Goal: Check status: Check status

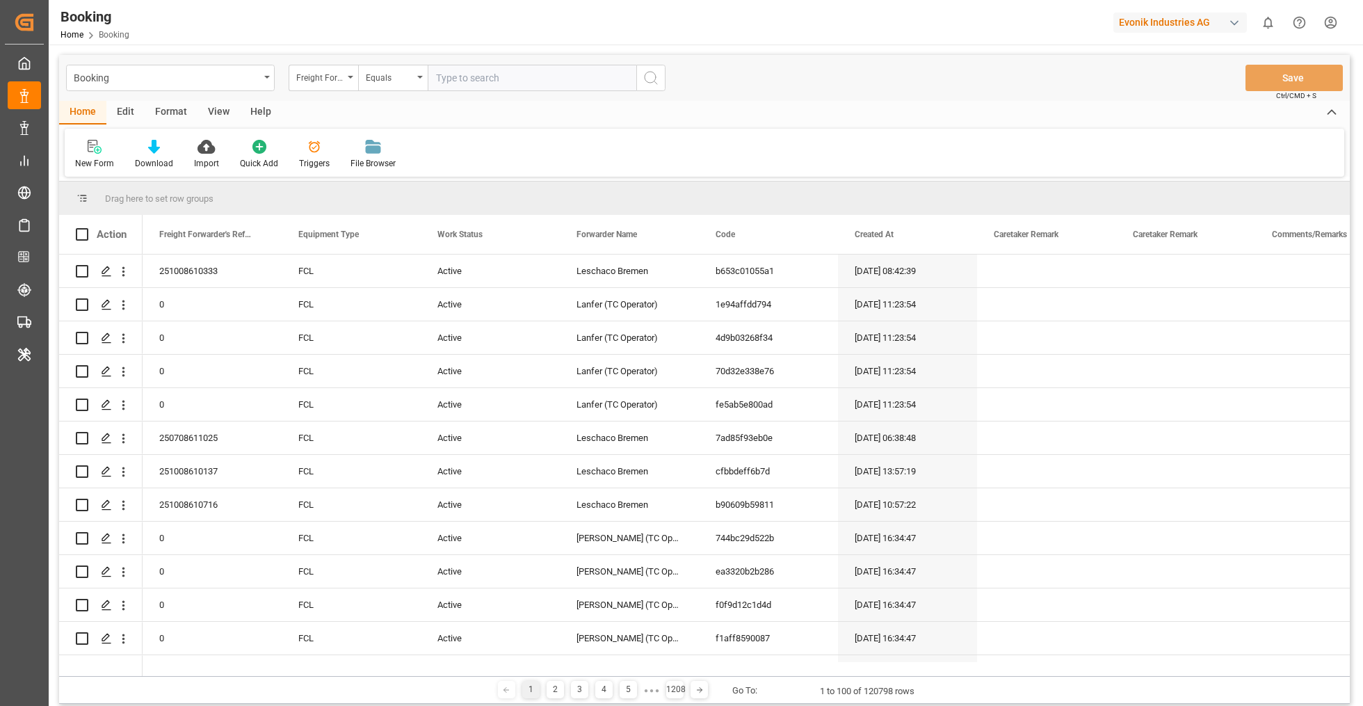
click at [161, 115] on div "Format" at bounding box center [171, 113] width 53 height 24
click at [103, 144] on div at bounding box center [95, 146] width 41 height 15
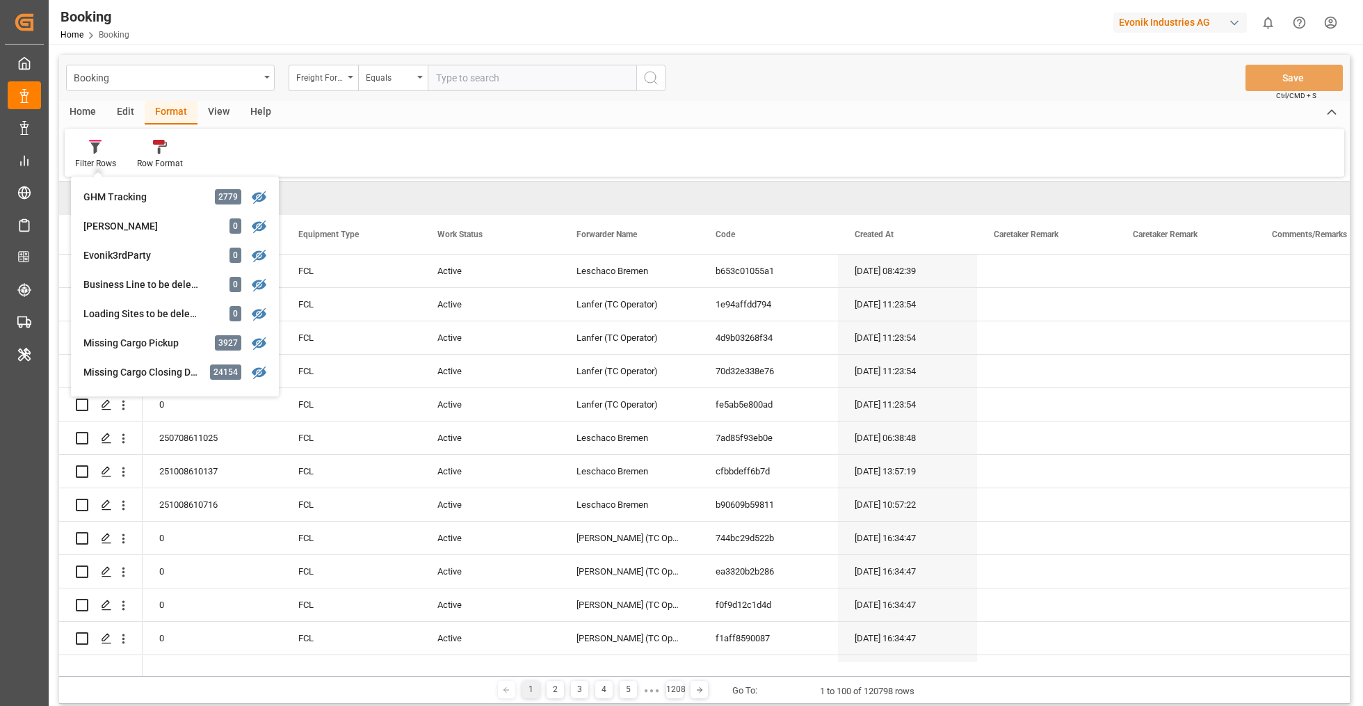
click at [301, 158] on div "Filter Rows GHM Tracking 2779 [PERSON_NAME] 0 Evonik3rdParty 0 Business Line to…" at bounding box center [704, 153] width 1279 height 48
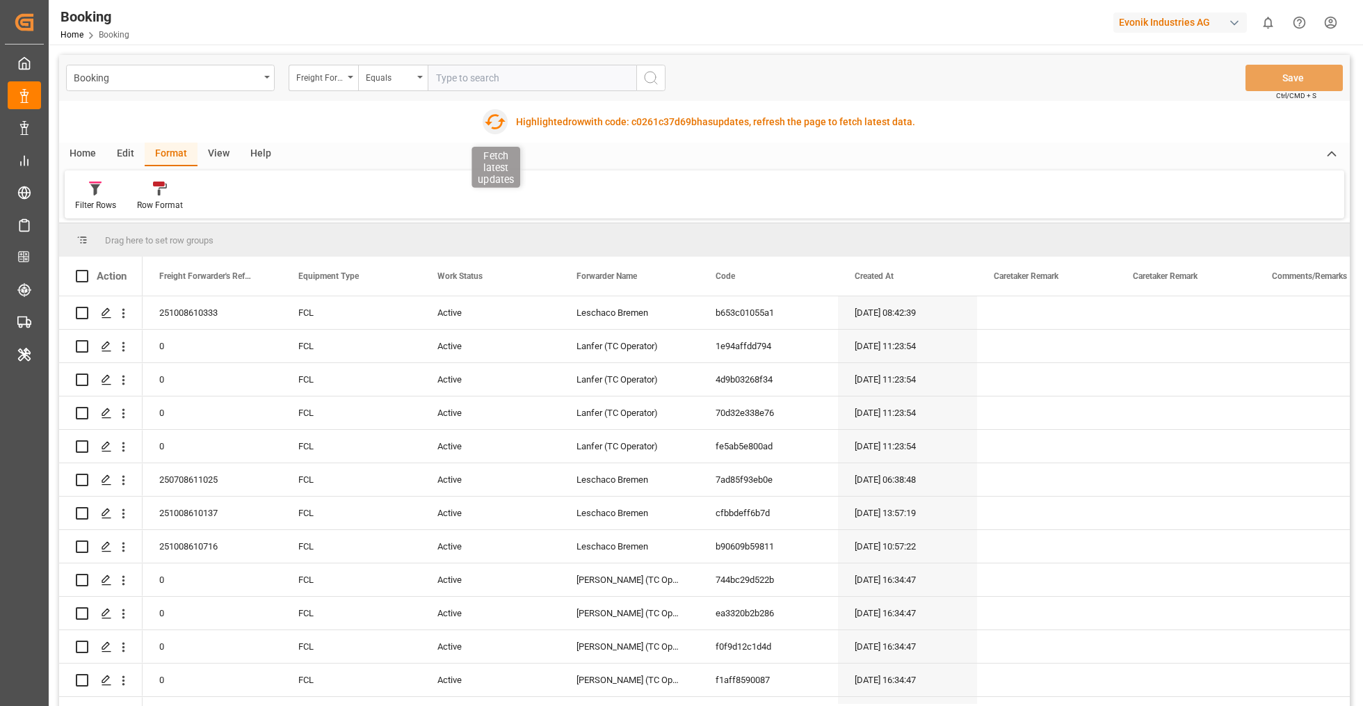
click at [491, 122] on icon "button" at bounding box center [495, 122] width 22 height 22
